Goal: Task Accomplishment & Management: Use online tool/utility

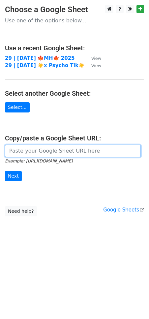
click at [47, 154] on input "url" at bounding box center [73, 151] width 136 height 13
paste input "https://docs.google.com/spreadsheets/d/1nTZsKv-0uJzfKR1KHqHzQaw_0XIehxO04bZfY0z…"
type input "https://docs.google.com/spreadsheets/d/1nTZsKv-0uJzfKR1KHqHzQaw_0XIehxO04bZfY0z…"
click at [5, 171] on input "Next" at bounding box center [13, 176] width 17 height 10
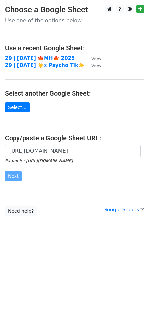
scroll to position [0, 0]
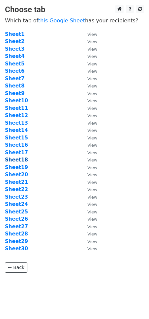
click at [20, 160] on strong "Sheet18" at bounding box center [16, 160] width 23 height 6
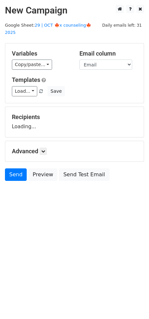
click at [57, 28] on main "New Campaign Daily emails left: 31 Google Sheet: 29 | OCT 🍁x counseling🍁 2025 V…" at bounding box center [74, 94] width 149 height 179
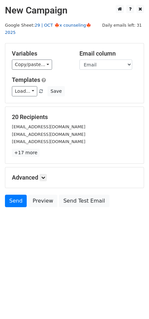
click at [62, 26] on link "29 | OCT 🍁x counseling🍁 2025" at bounding box center [48, 29] width 86 height 13
click at [32, 86] on link "Load..." at bounding box center [24, 91] width 25 height 10
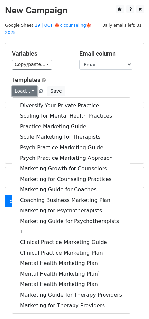
click at [32, 86] on link "Load..." at bounding box center [24, 91] width 25 height 10
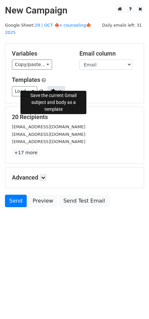
click at [48, 86] on button "Save" at bounding box center [55, 91] width 17 height 10
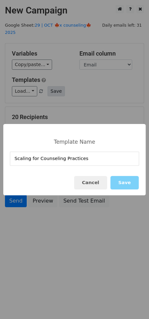
type input "Scaling for Counseling Practices"
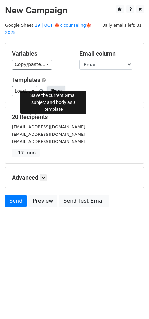
click at [48, 86] on button "Save" at bounding box center [55, 91] width 17 height 10
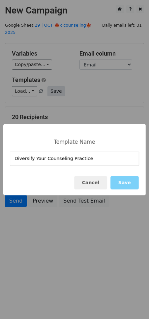
type input "Diversify Your Counseling Practice"
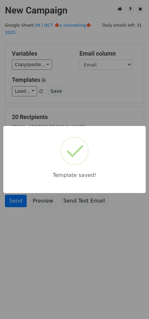
drag, startPoint x: 84, startPoint y: 98, endPoint x: 77, endPoint y: 119, distance: 21.8
click at [84, 99] on div "Template saved!" at bounding box center [74, 159] width 149 height 319
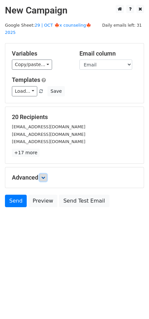
click at [44, 176] on icon at bounding box center [43, 178] width 4 height 4
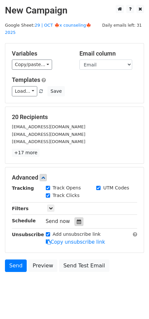
click at [76, 217] on div at bounding box center [78, 221] width 9 height 9
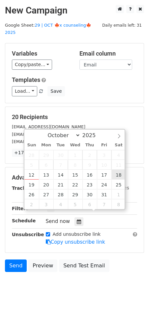
type input "2025-10-18 12:00"
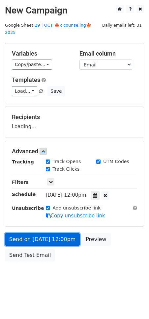
click at [49, 233] on form "Variables Copy/paste... {{Email}} Email column Email Templates Load... Diversif…" at bounding box center [74, 154] width 139 height 222
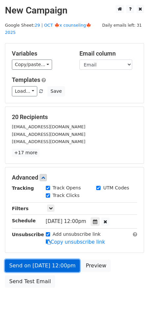
click at [16, 260] on link "Send on Oct 18 at 12:00pm" at bounding box center [42, 266] width 75 height 13
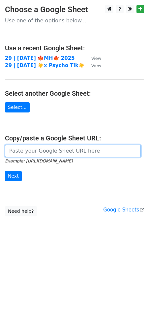
click at [47, 151] on input "url" at bounding box center [73, 151] width 136 height 13
paste input "[URL][DOMAIN_NAME]"
type input "https://docs.google.com/spreadsheets/d/1nTZsKv-0uJzfKR1KHqHzQaw_0XIehxO04bZfY0z…"
click at [5, 171] on input "Next" at bounding box center [13, 176] width 17 height 10
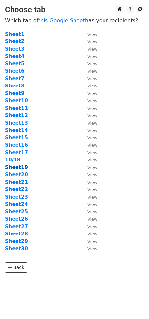
click at [20, 167] on strong "Sheet19" at bounding box center [16, 167] width 23 height 6
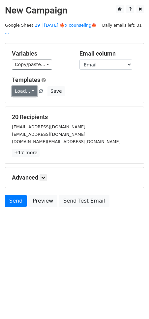
click at [32, 86] on link "Load..." at bounding box center [24, 91] width 25 height 10
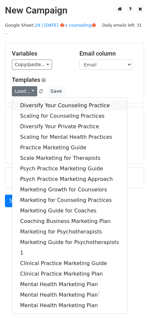
click at [41, 100] on link "Diversify Your Counseling Practice" at bounding box center [69, 105] width 114 height 11
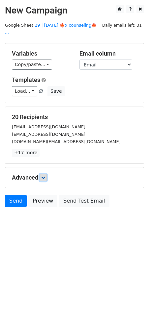
click at [45, 176] on icon at bounding box center [43, 178] width 4 height 4
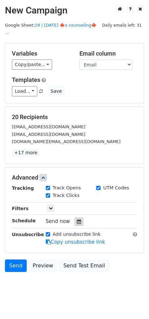
click at [79, 217] on div at bounding box center [78, 221] width 9 height 9
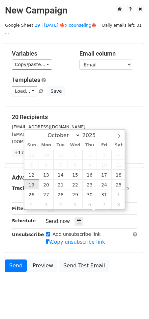
type input "2025-10-19 12:00"
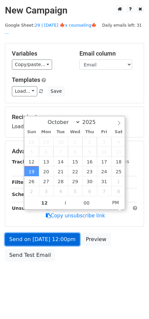
click at [43, 233] on link "Send on Oct 19 at 12:00pm" at bounding box center [42, 239] width 75 height 13
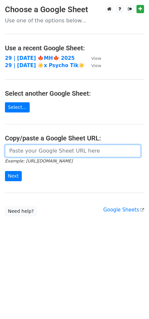
click at [57, 152] on input "url" at bounding box center [73, 151] width 136 height 13
paste input "https://docs.google.com/spreadsheets/d/1nTZsKv-0uJzfKR1KHqHzQaw_0XIehxO04bZfY0z…"
type input "[URL][DOMAIN_NAME]"
click at [5, 171] on input "Next" at bounding box center [13, 176] width 17 height 10
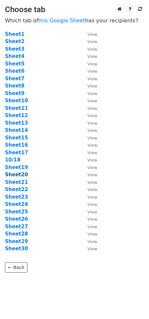
click at [16, 174] on strong "Sheet20" at bounding box center [16, 175] width 23 height 6
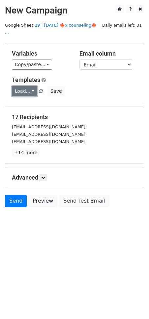
click at [23, 86] on link "Load..." at bounding box center [24, 91] width 25 height 10
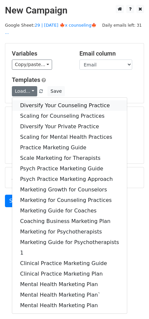
click at [30, 100] on link "Diversify Your Counseling Practice" at bounding box center [69, 105] width 114 height 11
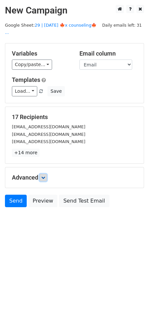
click at [44, 176] on icon at bounding box center [43, 178] width 4 height 4
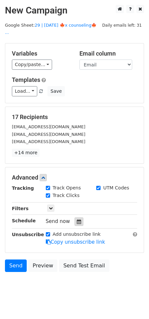
click at [79, 217] on div at bounding box center [78, 221] width 9 height 9
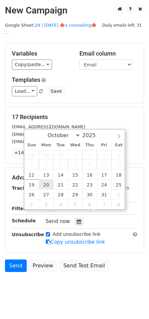
type input "2025-10-20 12:00"
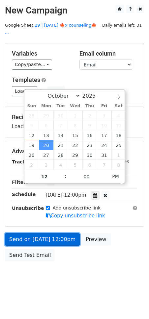
click at [48, 233] on link "Send on Oct 20 at 12:00pm" at bounding box center [42, 239] width 75 height 13
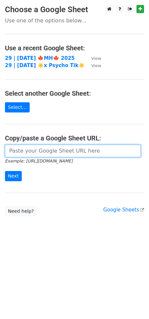
click at [52, 148] on input "url" at bounding box center [73, 151] width 136 height 13
paste input "[URL][DOMAIN_NAME]"
type input "[URL][DOMAIN_NAME]"
click at [5, 171] on input "Next" at bounding box center [13, 176] width 17 height 10
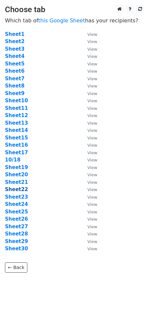
click at [22, 189] on strong "Sheet22" at bounding box center [16, 190] width 23 height 6
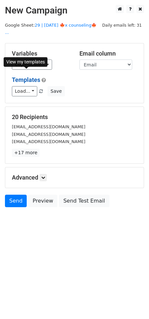
click at [27, 76] on link "Templates" at bounding box center [26, 79] width 28 height 7
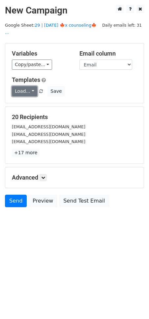
click at [31, 87] on link "Load..." at bounding box center [24, 91] width 25 height 10
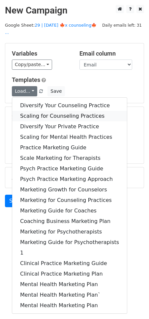
click at [44, 111] on link "Scaling for Counseling Practices" at bounding box center [69, 116] width 114 height 11
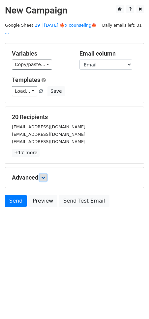
click at [45, 176] on icon at bounding box center [43, 178] width 4 height 4
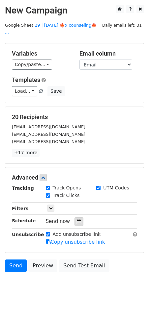
click at [77, 219] on icon at bounding box center [79, 221] width 4 height 5
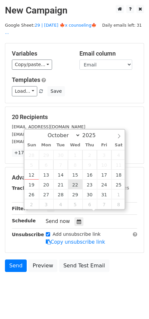
type input "2025-10-22 12:00"
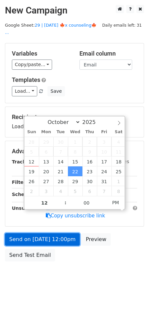
click at [57, 233] on link "Send on Oct 22 at 12:00pm" at bounding box center [42, 239] width 75 height 13
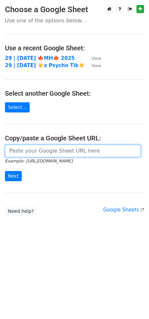
click at [52, 152] on input "url" at bounding box center [73, 151] width 136 height 13
paste input "[URL][DOMAIN_NAME]"
type input "[URL][DOMAIN_NAME]"
click at [5, 171] on input "Next" at bounding box center [13, 176] width 17 height 10
